Goal: Task Accomplishment & Management: Use online tool/utility

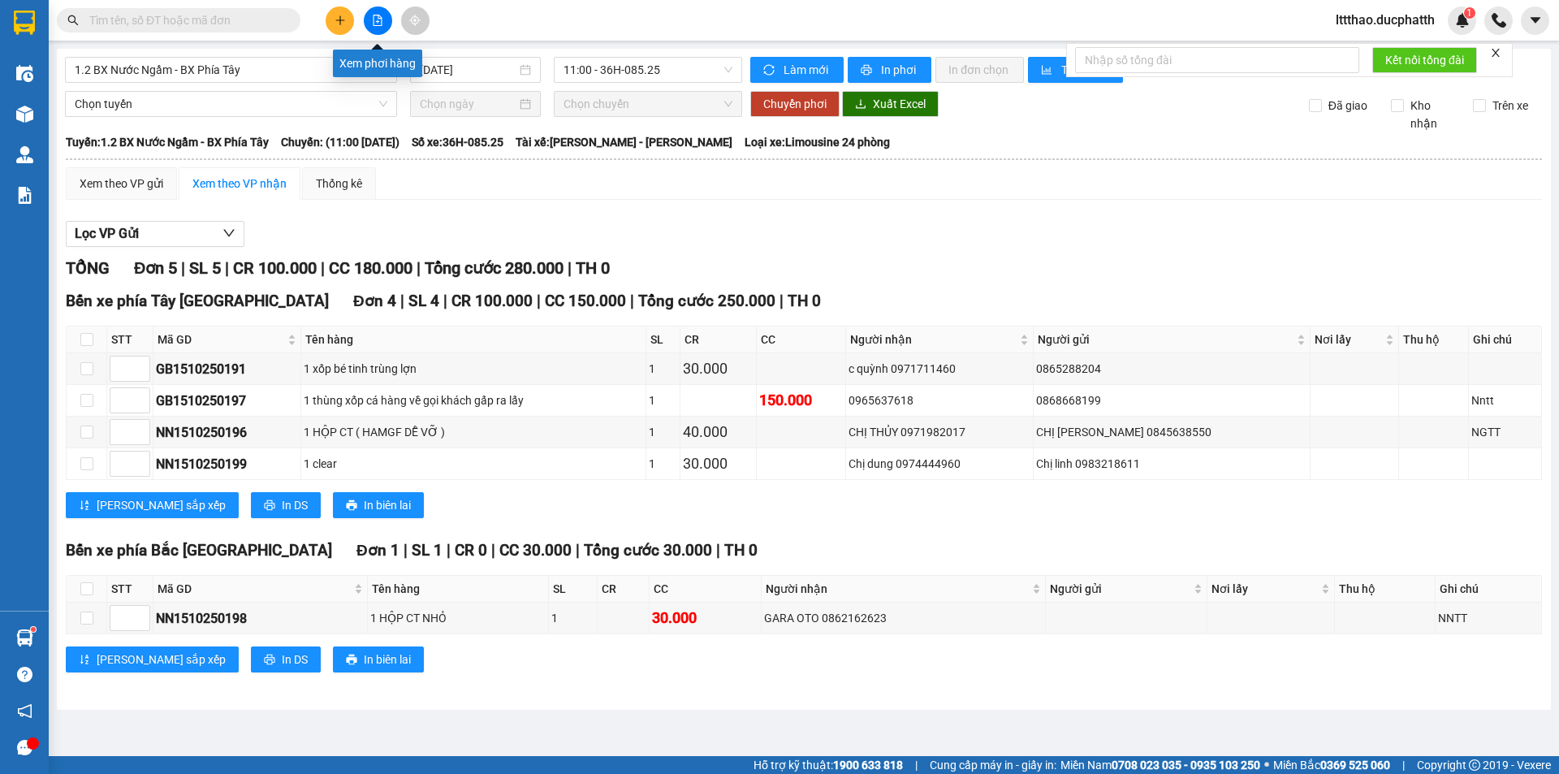
click at [366, 16] on button at bounding box center [378, 20] width 28 height 28
click at [248, 78] on span "1.2 BX Nước Ngầm - BX Phía Tây" at bounding box center [231, 70] width 313 height 24
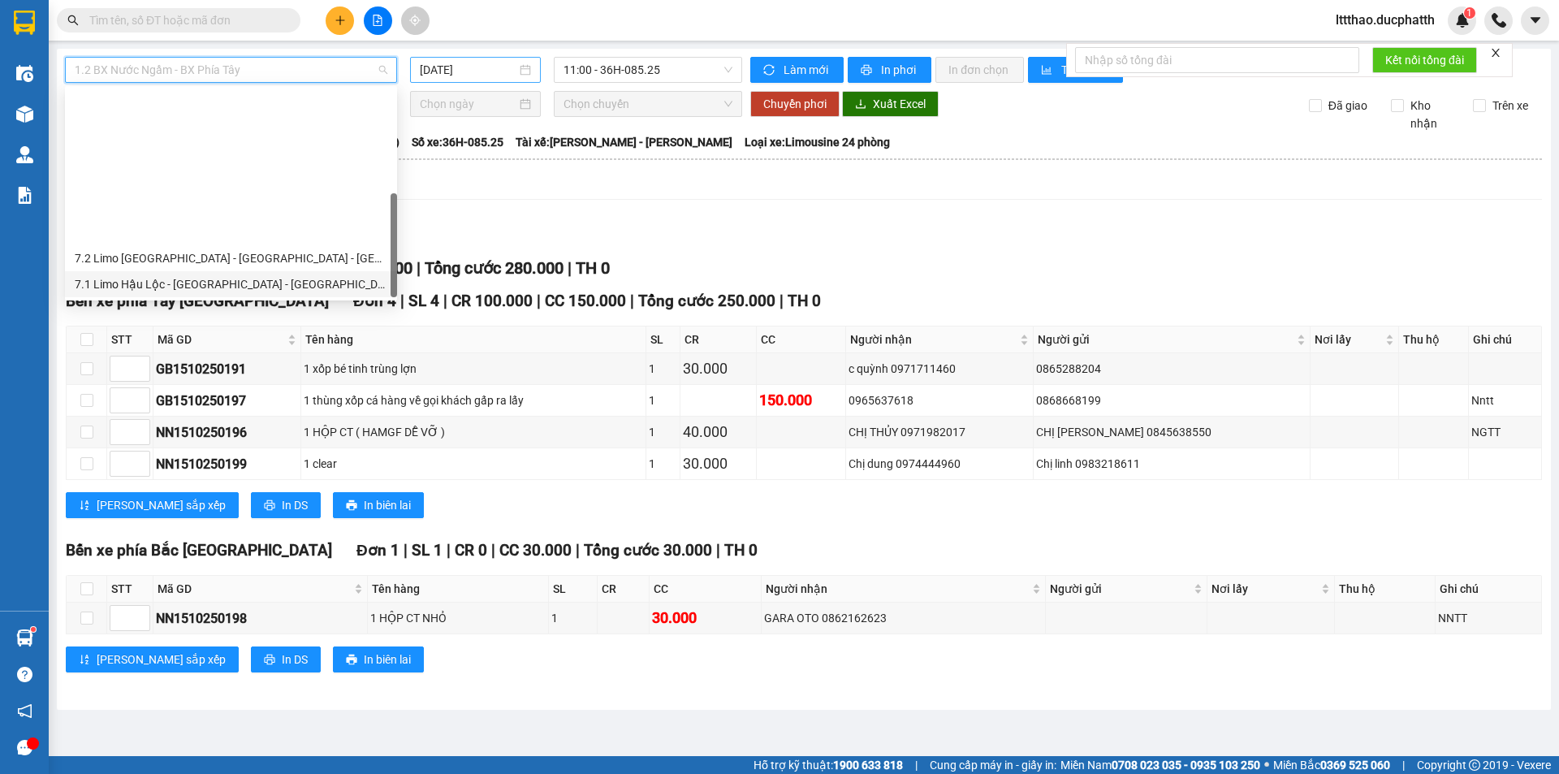
click at [492, 67] on input "[DATE]" at bounding box center [468, 70] width 97 height 18
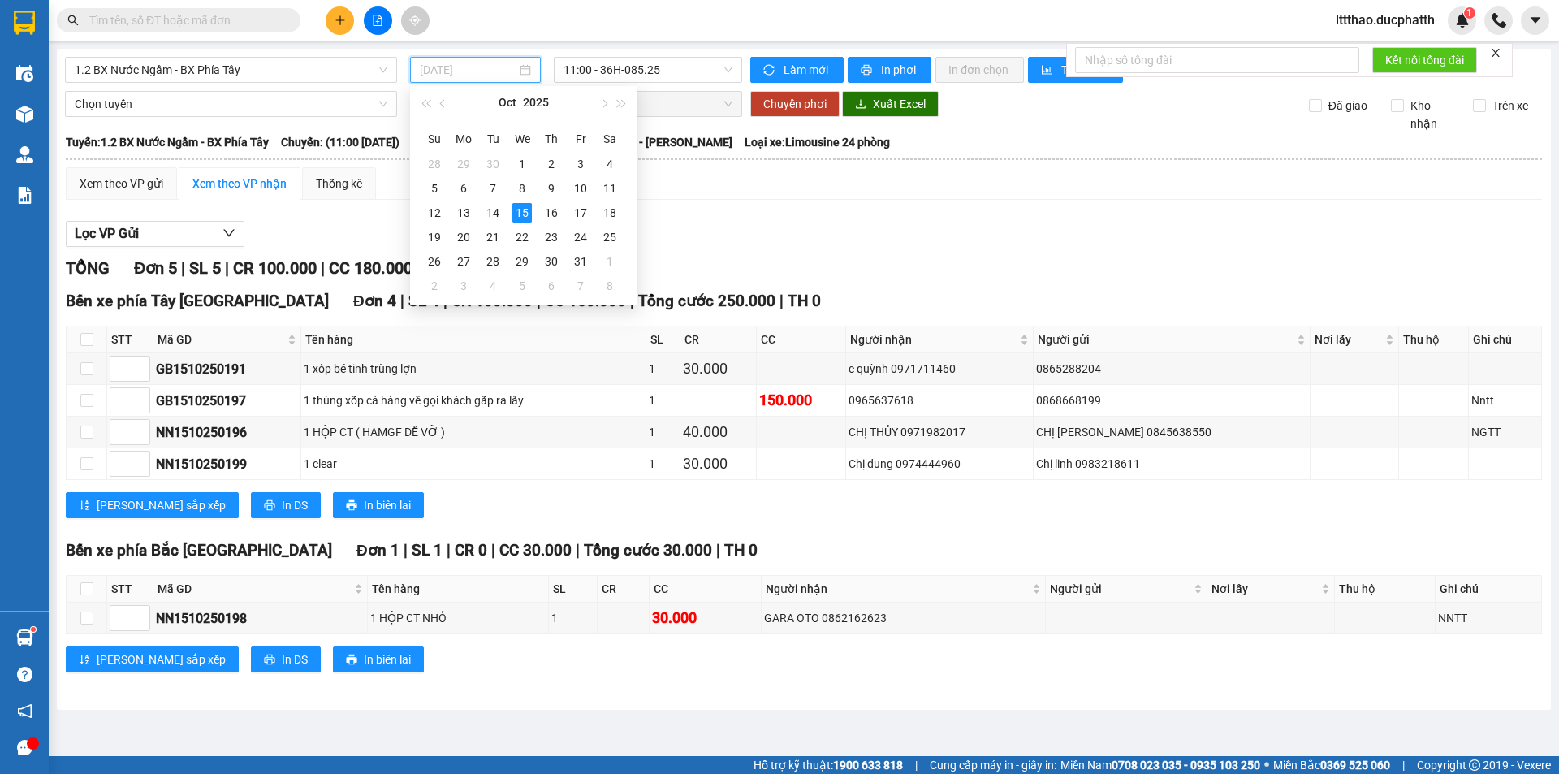
type input "[DATE]"
drag, startPoint x: 701, startPoint y: 221, endPoint x: 642, endPoint y: 93, distance: 140.9
click at [700, 216] on div "Lọc VP Gửi TỔNG Đơn 5 | SL 5 | CR 100.000 | CC 180.000 | Tổng cước 280.000 | T…" at bounding box center [804, 453] width 1476 height 480
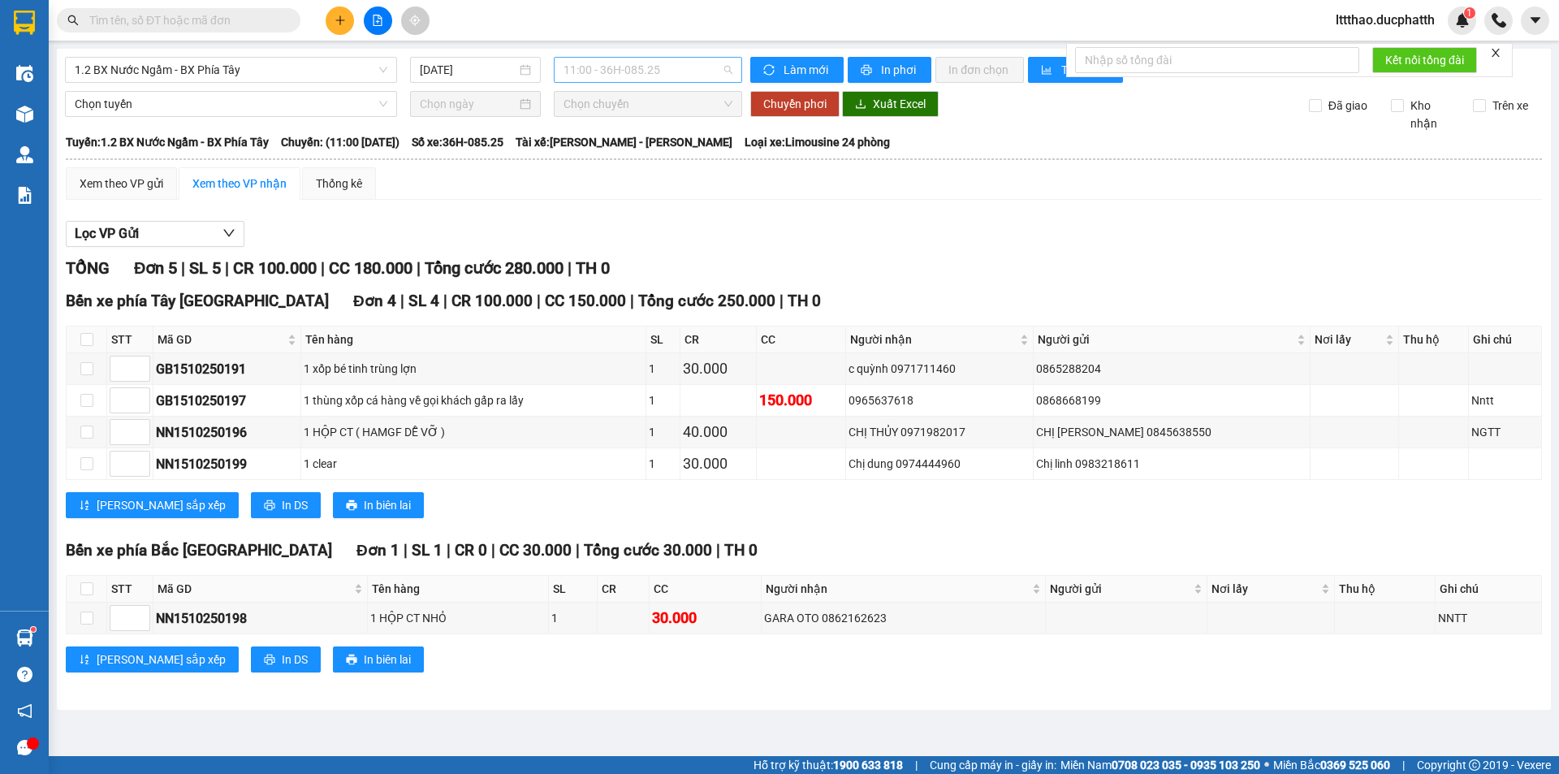
click at [625, 70] on span "11:00 - 36H-085.25" at bounding box center [647, 70] width 169 height 24
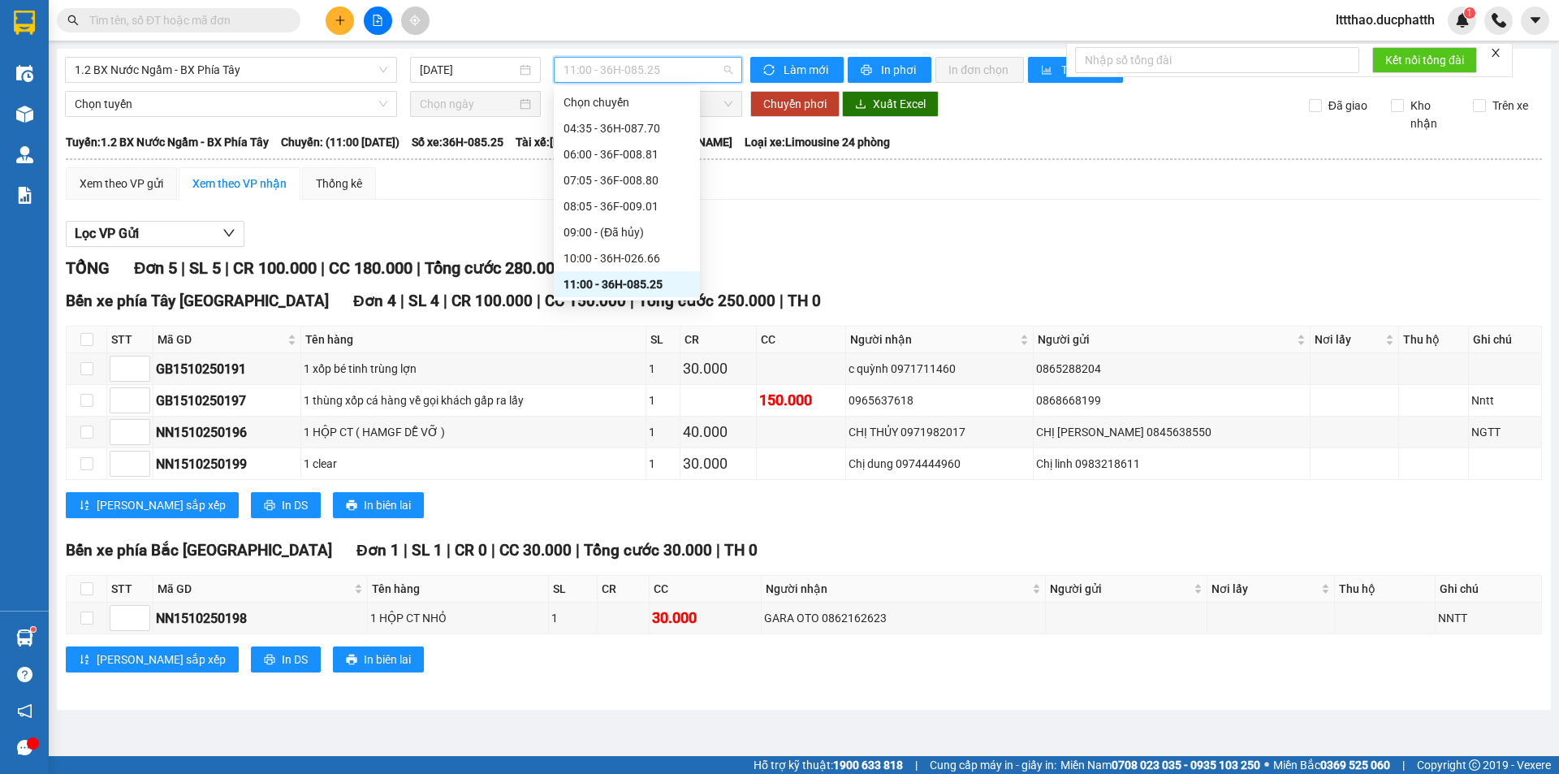
click at [606, 327] on div "13:00 - 36H-072.57" at bounding box center [626, 336] width 127 height 18
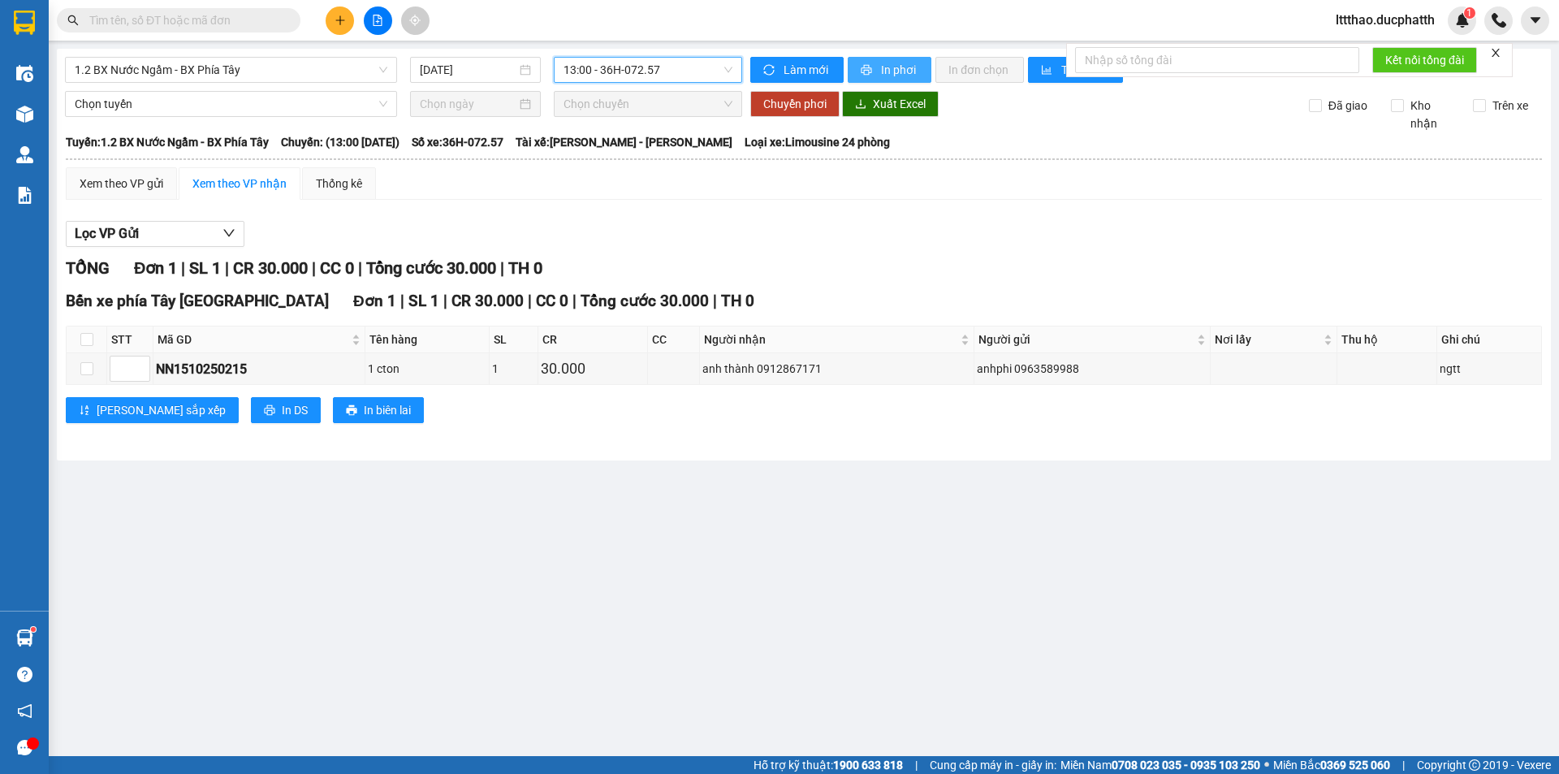
click at [886, 71] on span "In phơi" at bounding box center [899, 70] width 37 height 18
click at [294, 75] on span "1.2 BX Nước Ngầm - BX Phía Tây" at bounding box center [231, 70] width 313 height 24
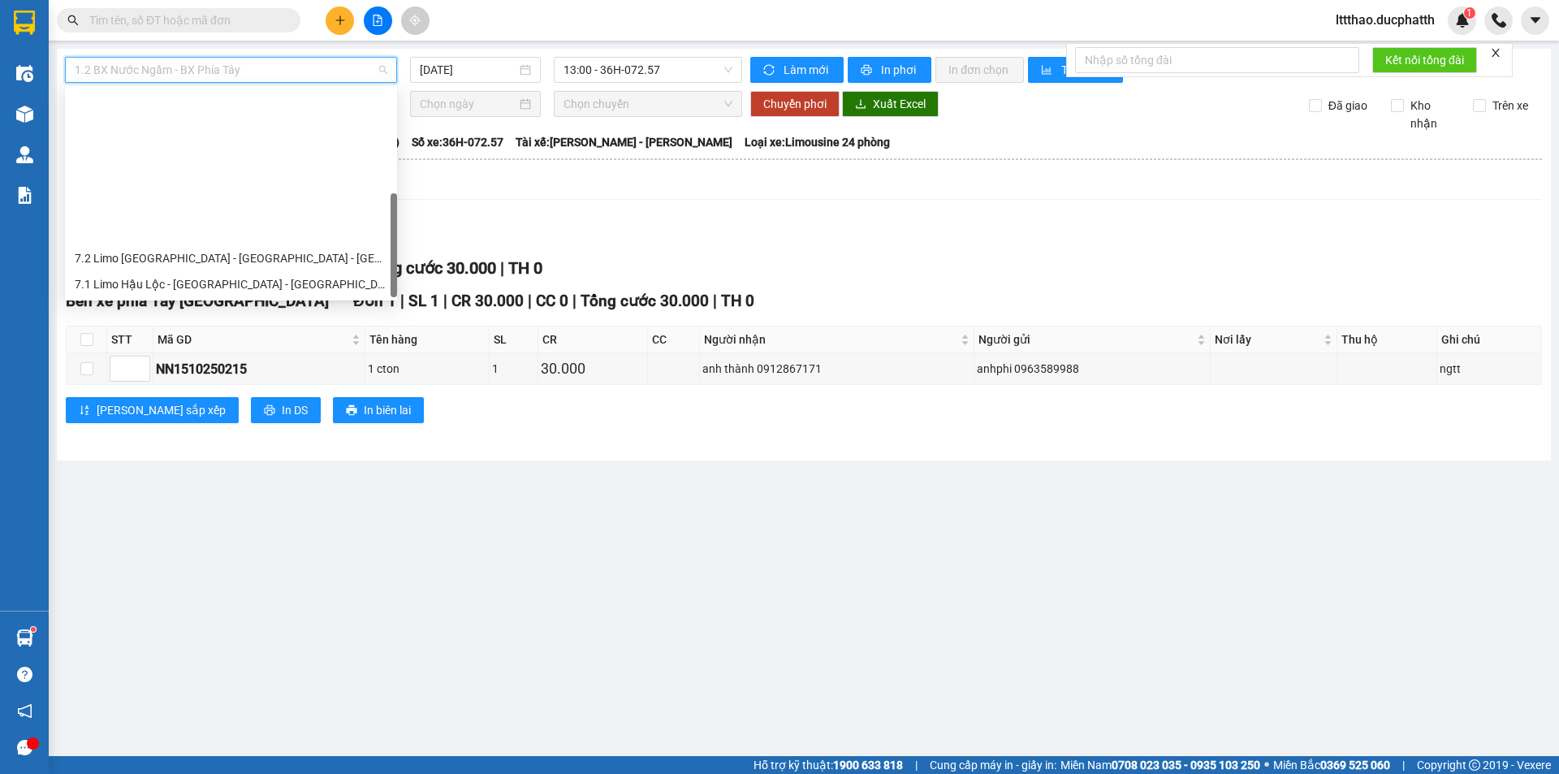
click at [230, 379] on div "3.2 BX Nước Ngầm - BX [GEOGRAPHIC_DATA]" at bounding box center [231, 388] width 313 height 18
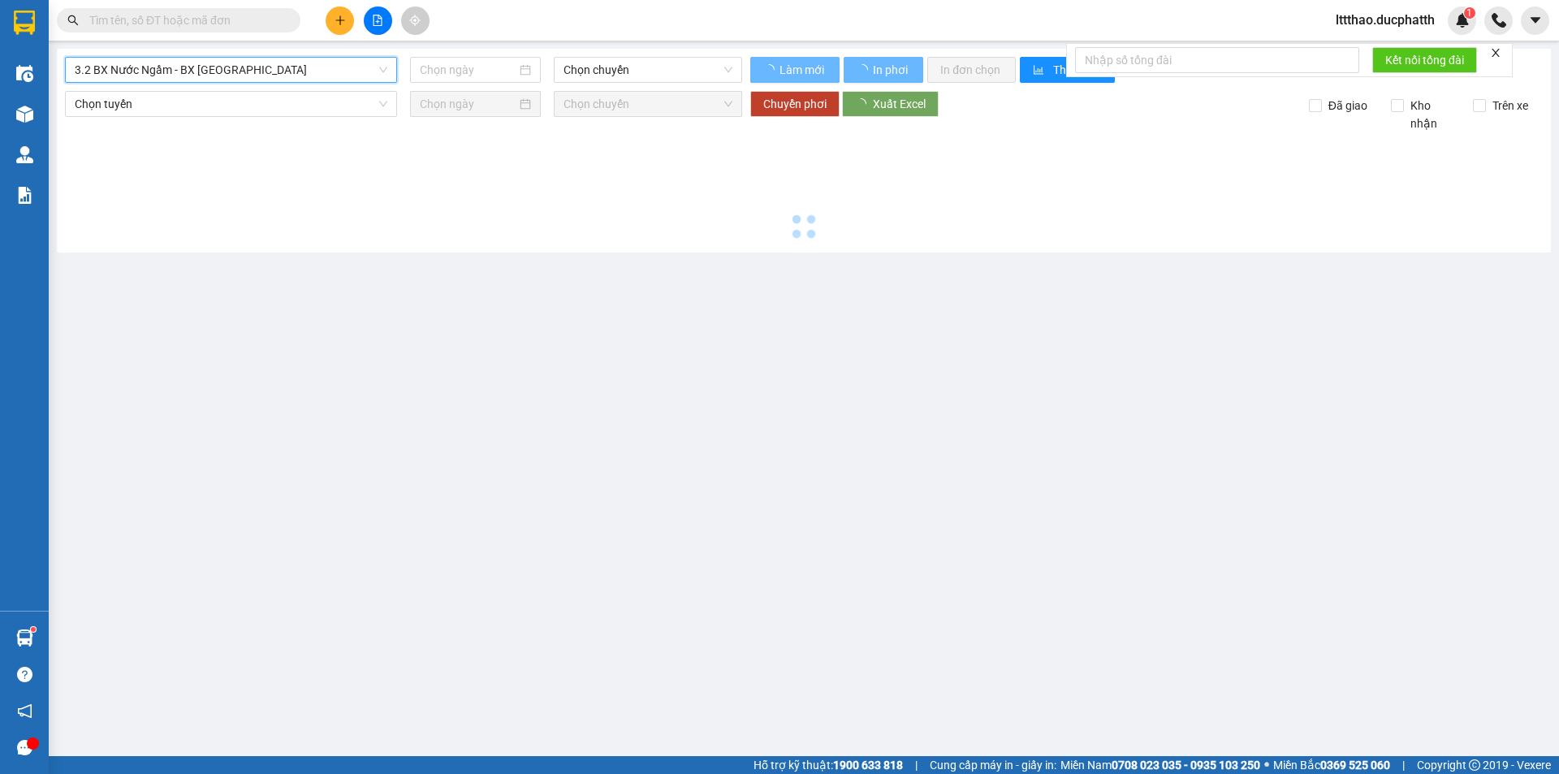
type input "[DATE]"
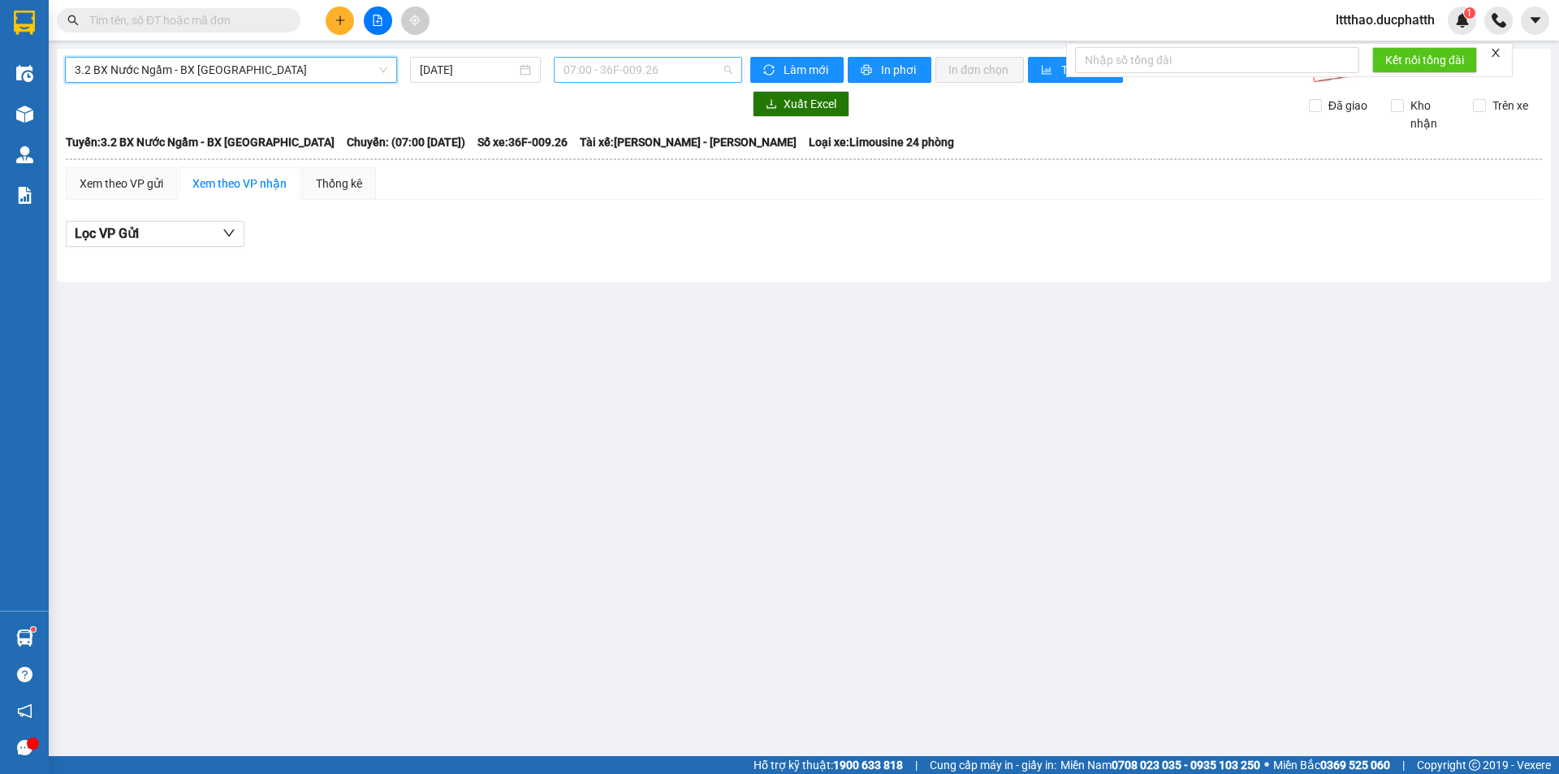
click at [618, 71] on span "07:00 - 36F-009.26" at bounding box center [647, 70] width 169 height 24
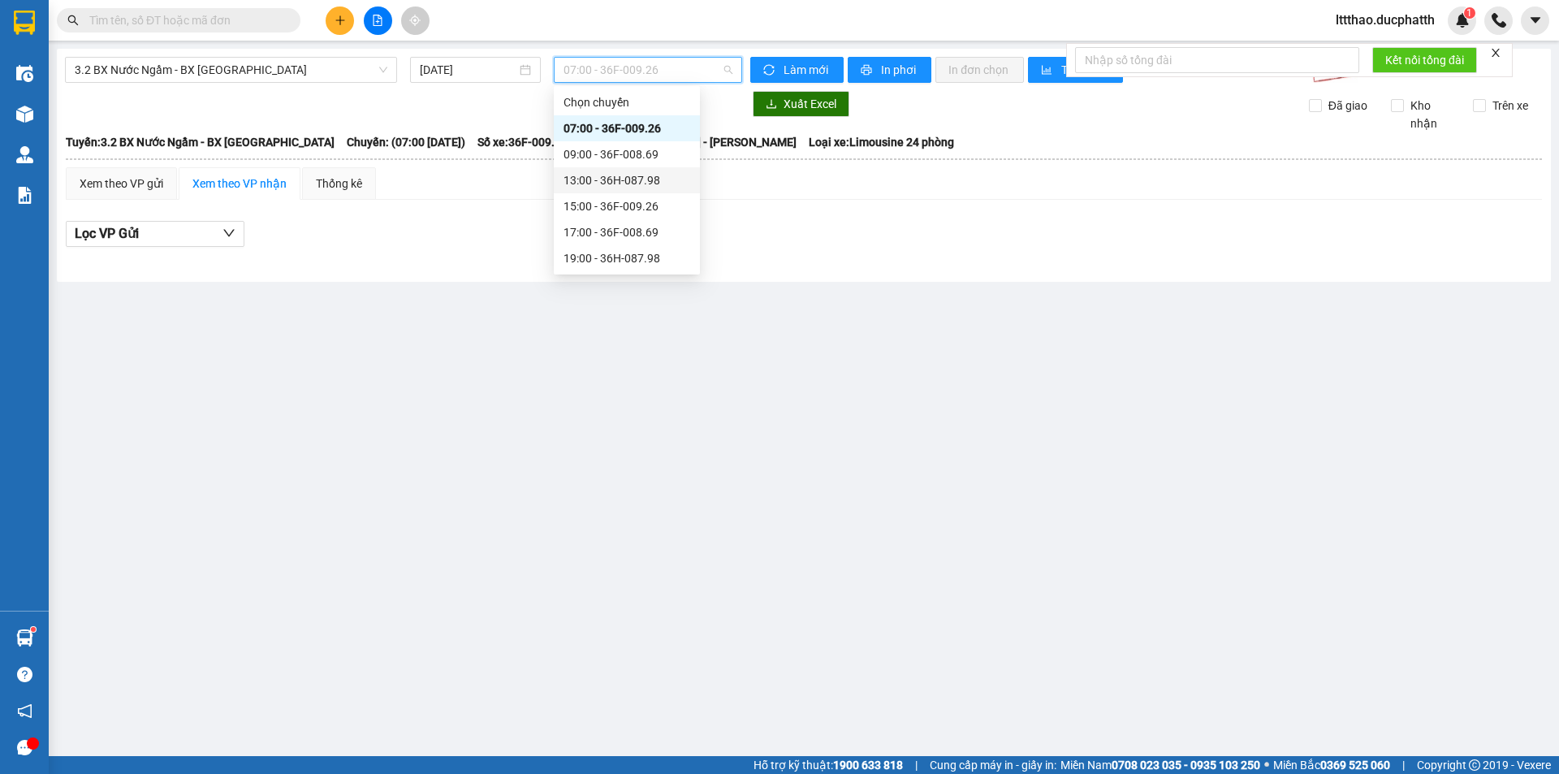
click at [620, 183] on div "13:00 - 36H-087.98" at bounding box center [626, 180] width 127 height 18
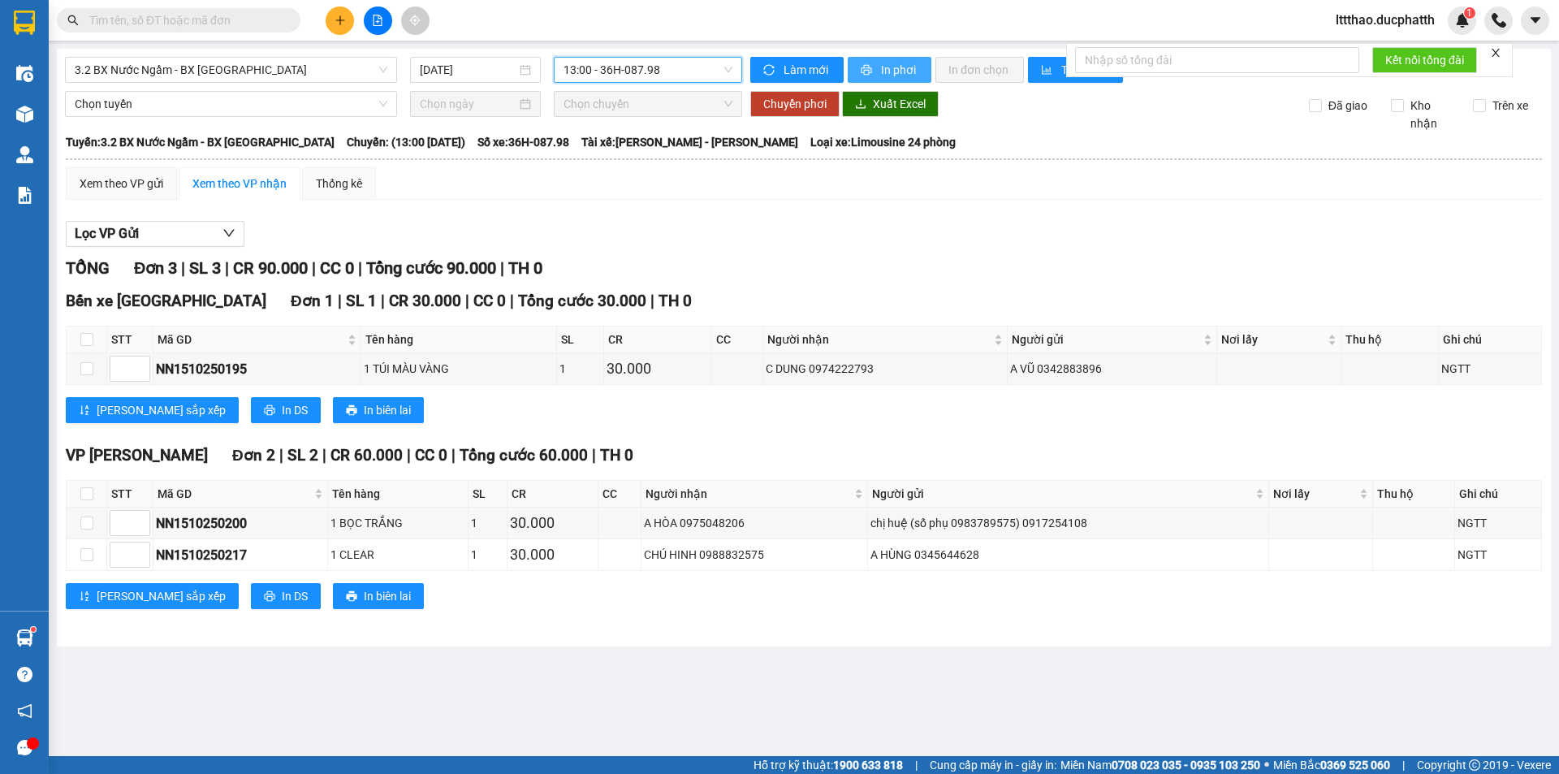
click at [883, 72] on span "In phơi" at bounding box center [899, 70] width 37 height 18
